Goal: Task Accomplishment & Management: Manage account settings

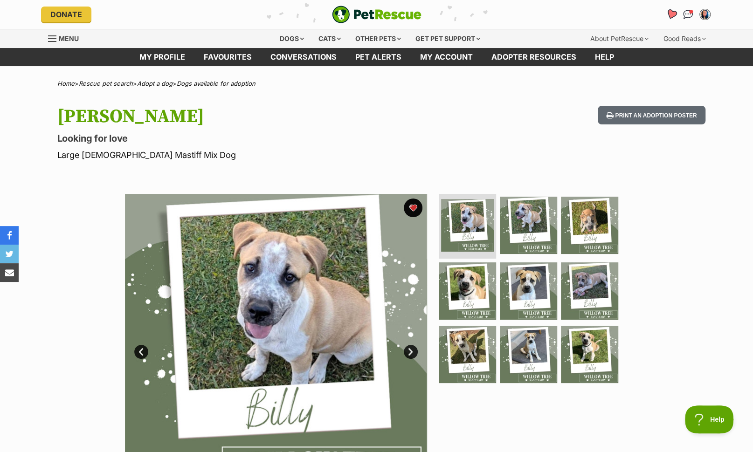
click at [670, 14] on icon "Favourites" at bounding box center [670, 14] width 11 height 11
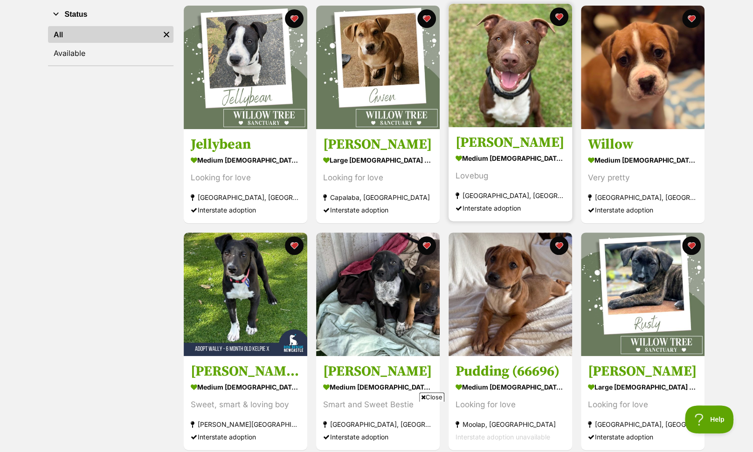
scroll to position [181, 0]
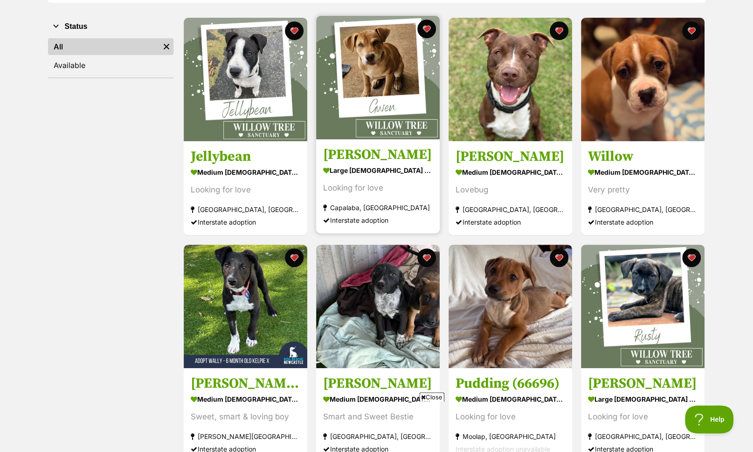
click at [358, 55] on img at bounding box center [378, 78] width 124 height 124
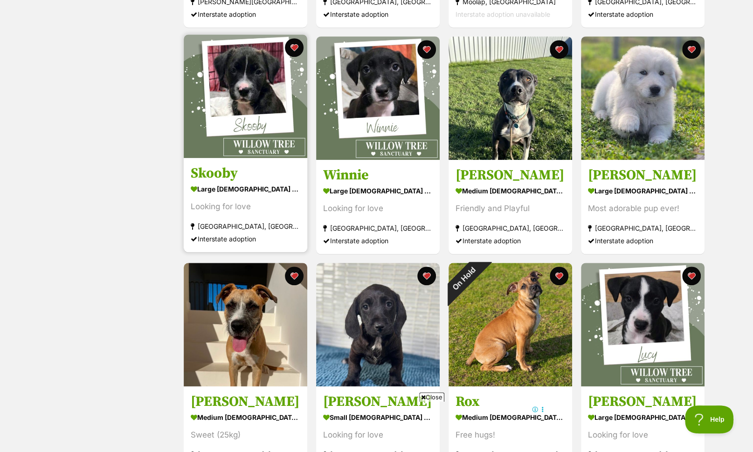
scroll to position [616, 0]
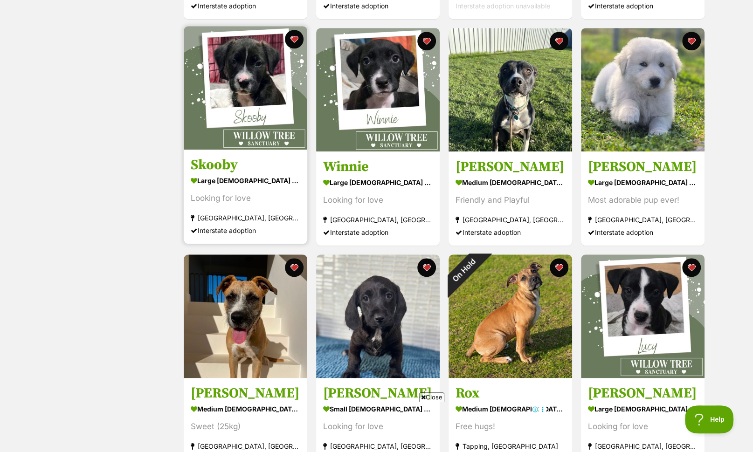
click at [252, 77] on img at bounding box center [246, 88] width 124 height 124
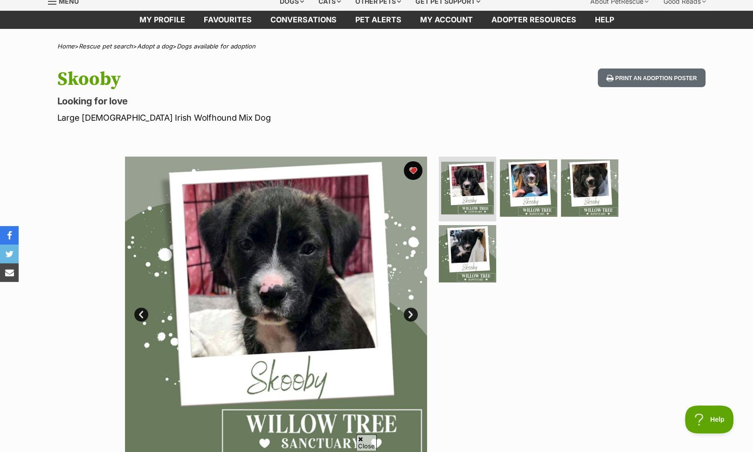
scroll to position [30, 0]
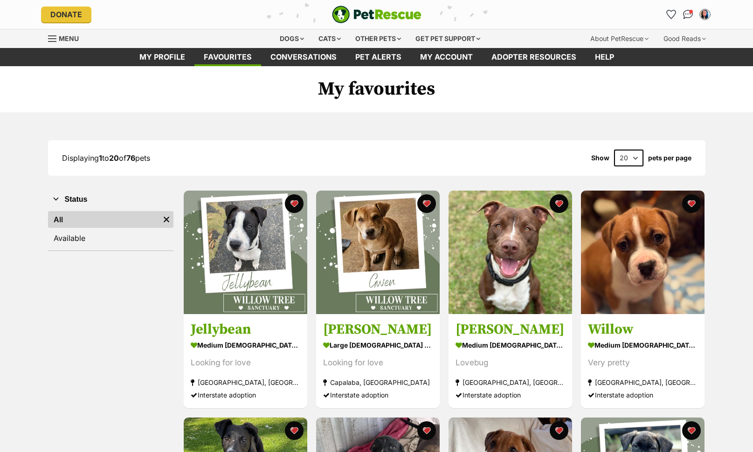
scroll to position [616, 0]
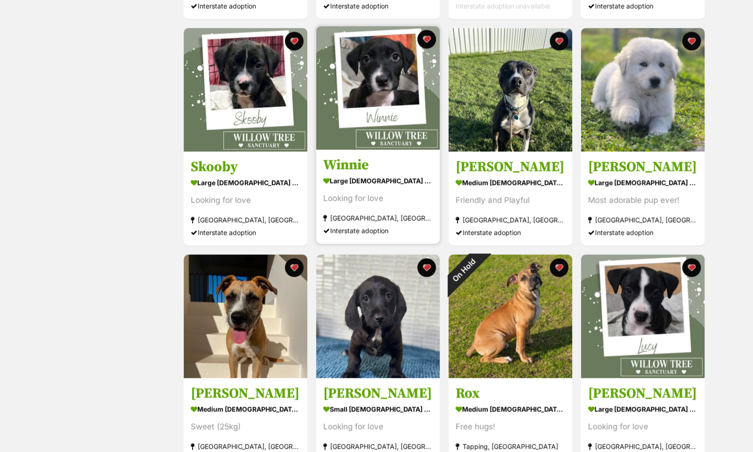
click at [353, 186] on div "large [DEMOGRAPHIC_DATA] Dog" at bounding box center [378, 181] width 110 height 14
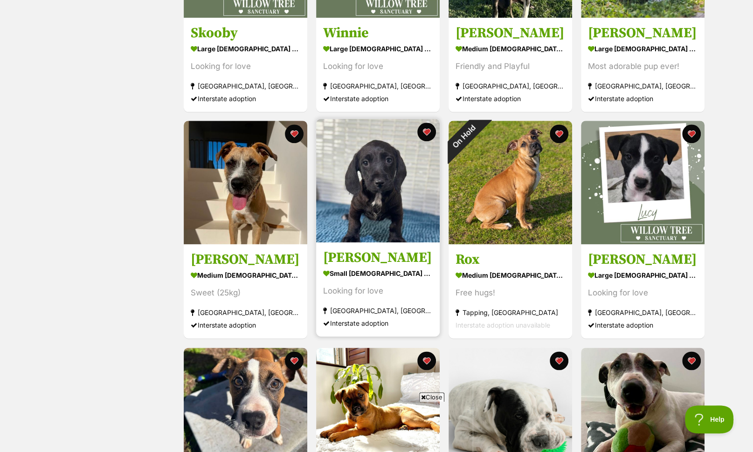
click at [398, 186] on img at bounding box center [378, 181] width 124 height 124
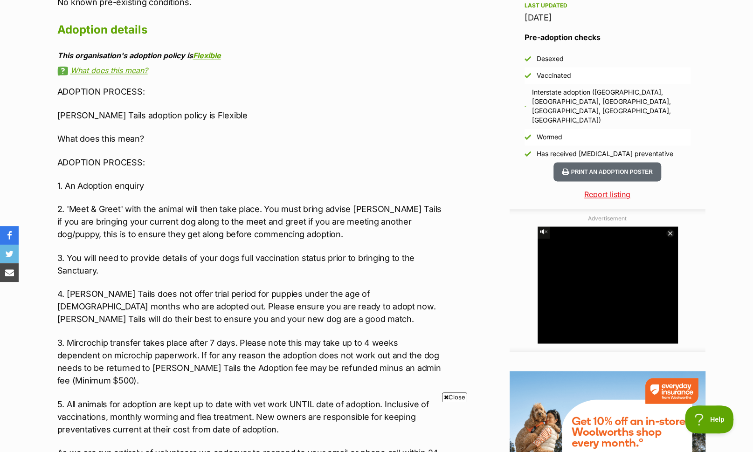
scroll to position [854, 0]
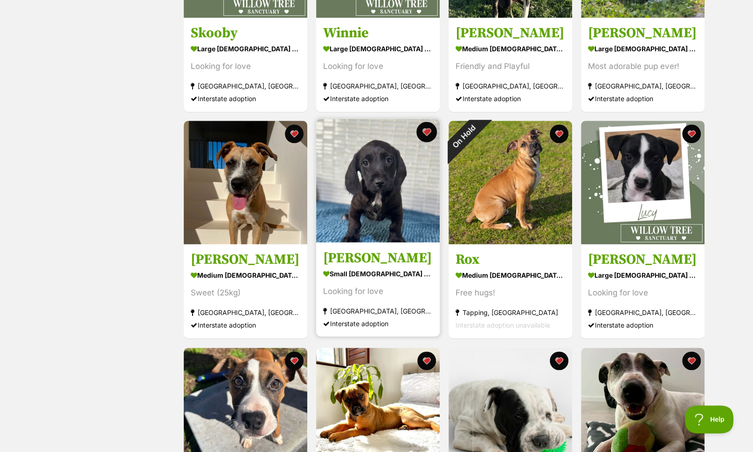
click at [424, 133] on button "favourite" at bounding box center [426, 132] width 21 height 21
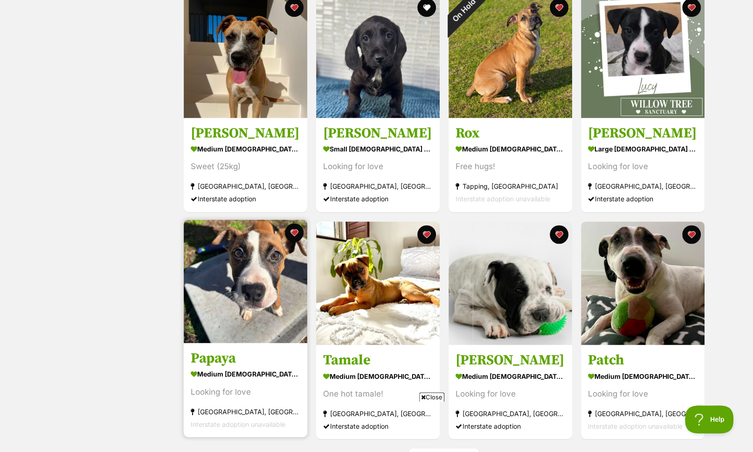
scroll to position [872, 0]
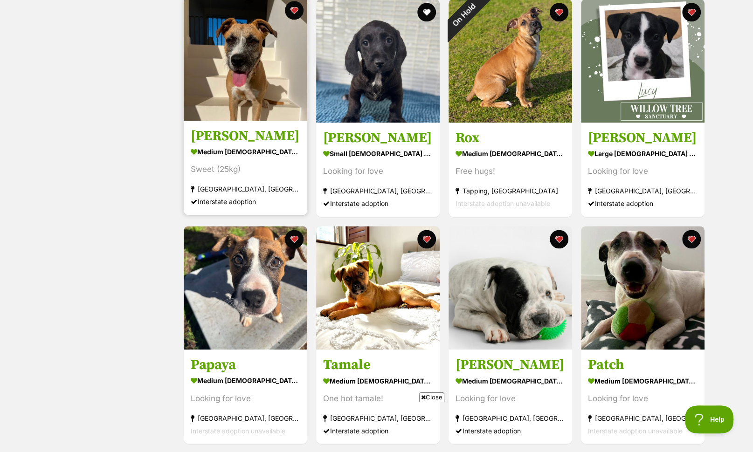
click at [262, 198] on div "Interstate adoption" at bounding box center [246, 202] width 110 height 13
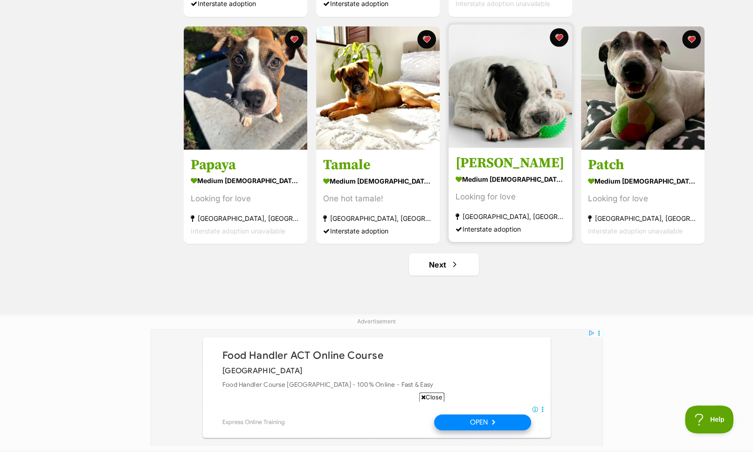
click at [523, 160] on h3 "[PERSON_NAME]" at bounding box center [510, 163] width 110 height 18
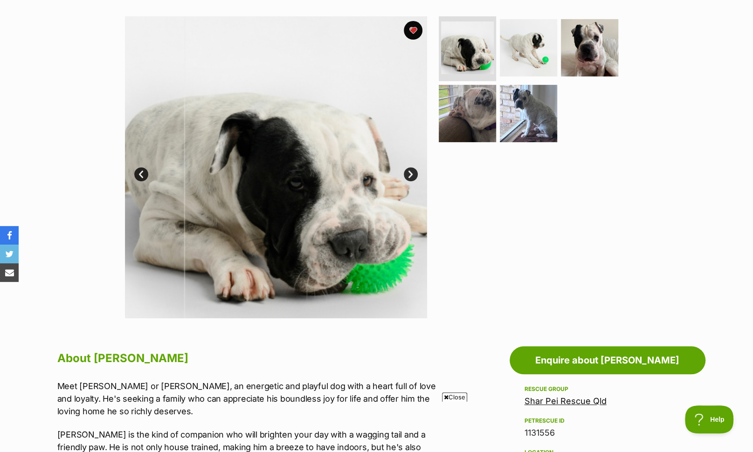
scroll to position [78, 0]
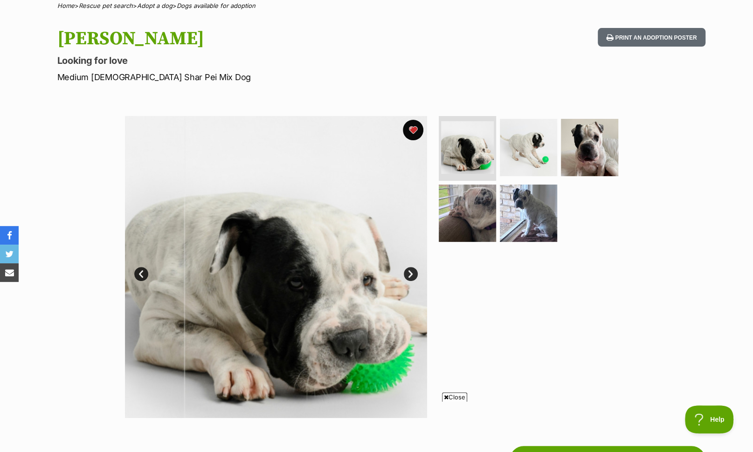
click at [412, 126] on button "favourite" at bounding box center [413, 130] width 21 height 21
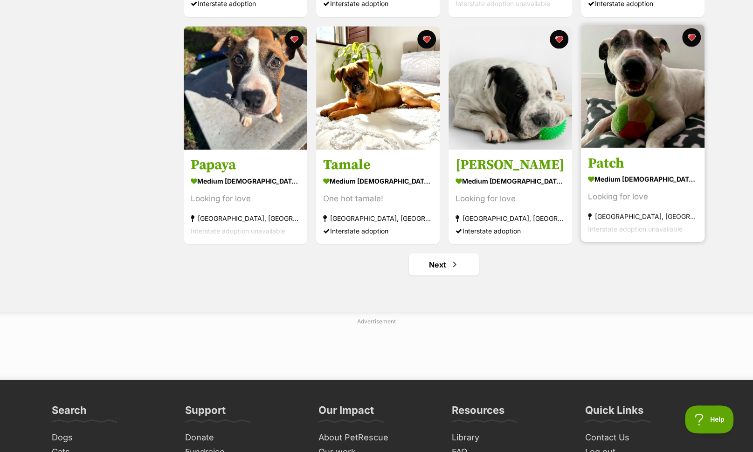
click at [652, 113] on img at bounding box center [643, 86] width 124 height 124
click at [693, 36] on button "favourite" at bounding box center [691, 37] width 21 height 21
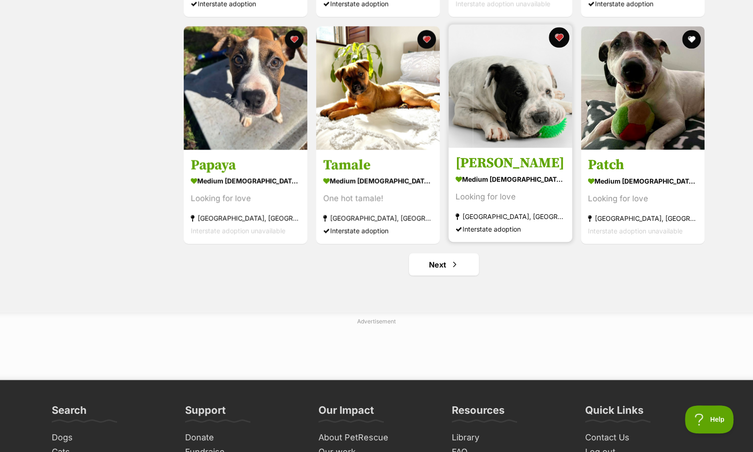
drag, startPoint x: 557, startPoint y: 35, endPoint x: 563, endPoint y: 45, distance: 11.3
click at [557, 35] on button "favourite" at bounding box center [559, 37] width 21 height 21
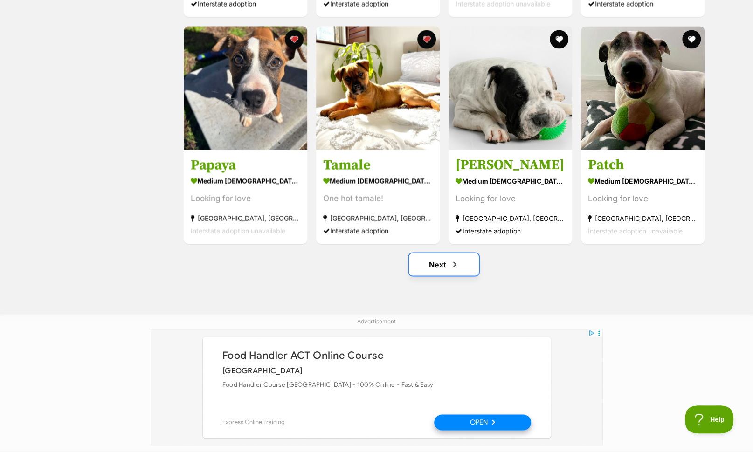
click at [464, 261] on link "Next" at bounding box center [444, 264] width 70 height 22
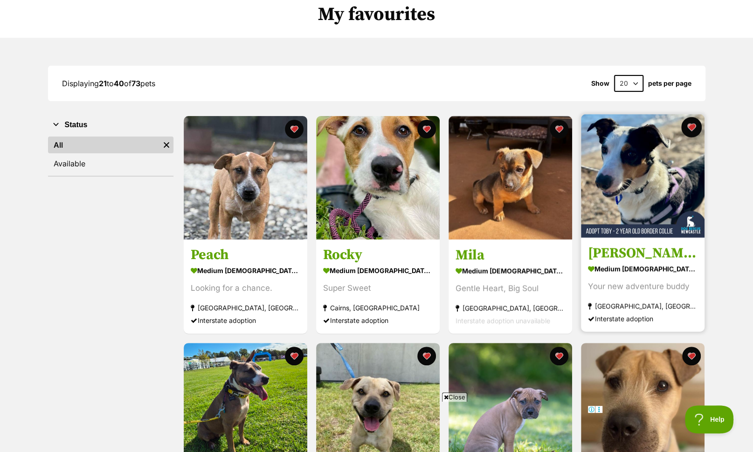
click at [691, 124] on button "favourite" at bounding box center [691, 127] width 21 height 21
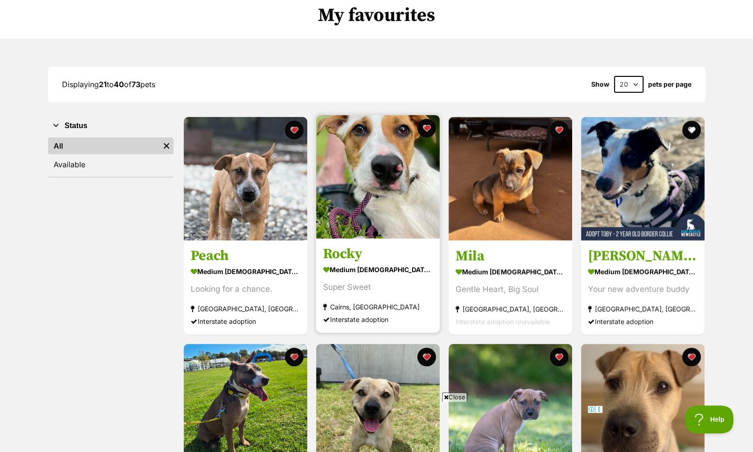
click at [406, 173] on img at bounding box center [378, 177] width 124 height 124
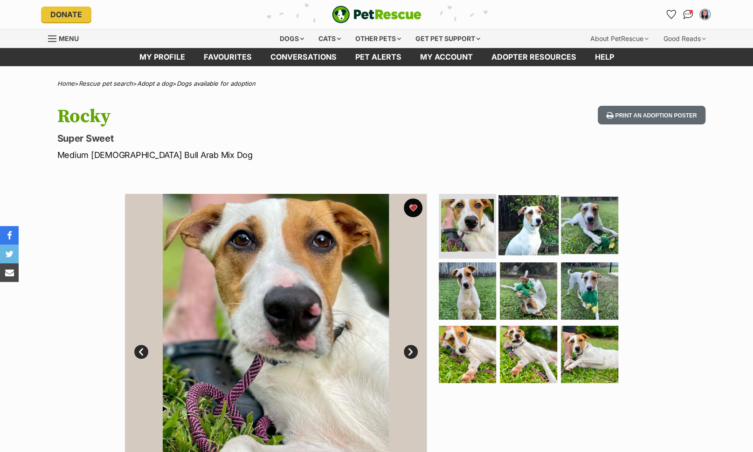
click at [523, 231] on img at bounding box center [528, 225] width 60 height 60
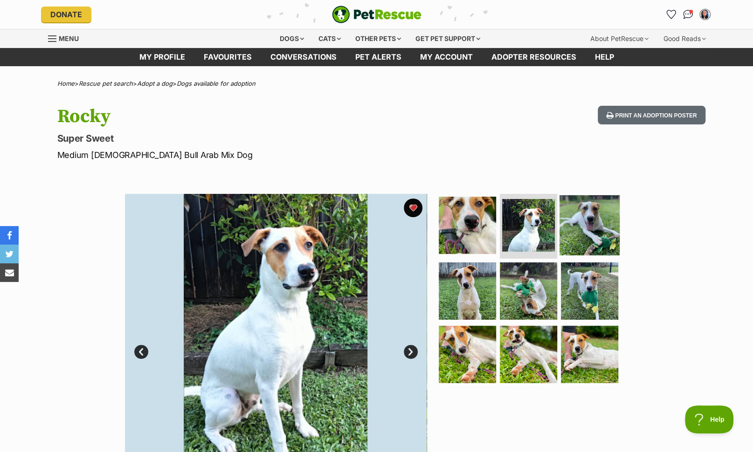
click at [581, 228] on img at bounding box center [589, 225] width 60 height 60
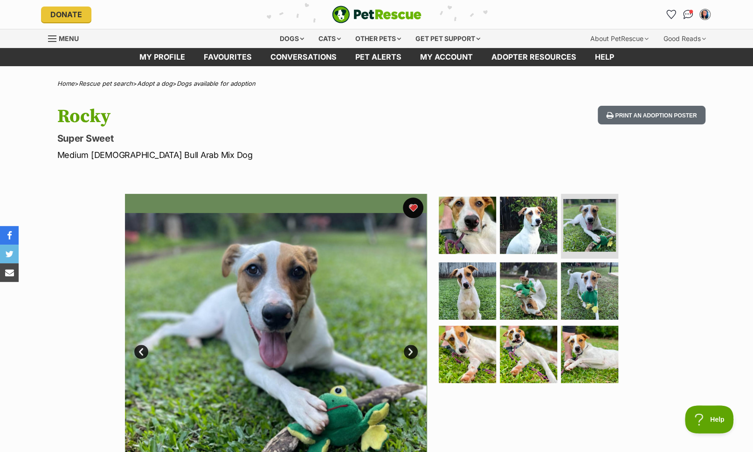
click at [413, 201] on button "favourite" at bounding box center [413, 208] width 21 height 21
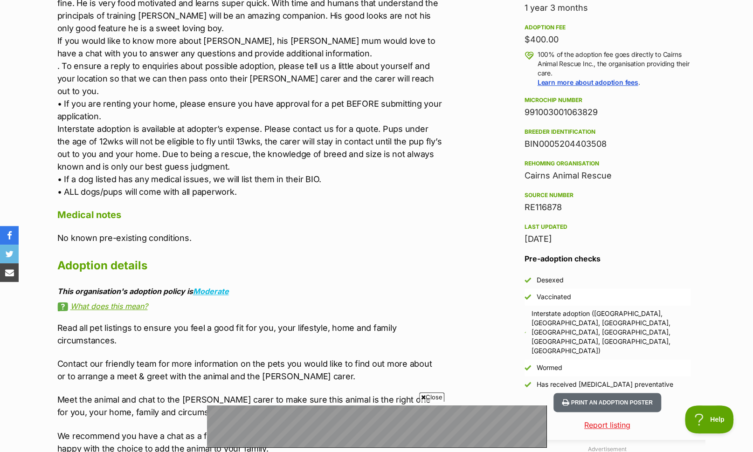
scroll to position [672, 0]
